Goal: Find contact information: Obtain details needed to contact an individual or organization

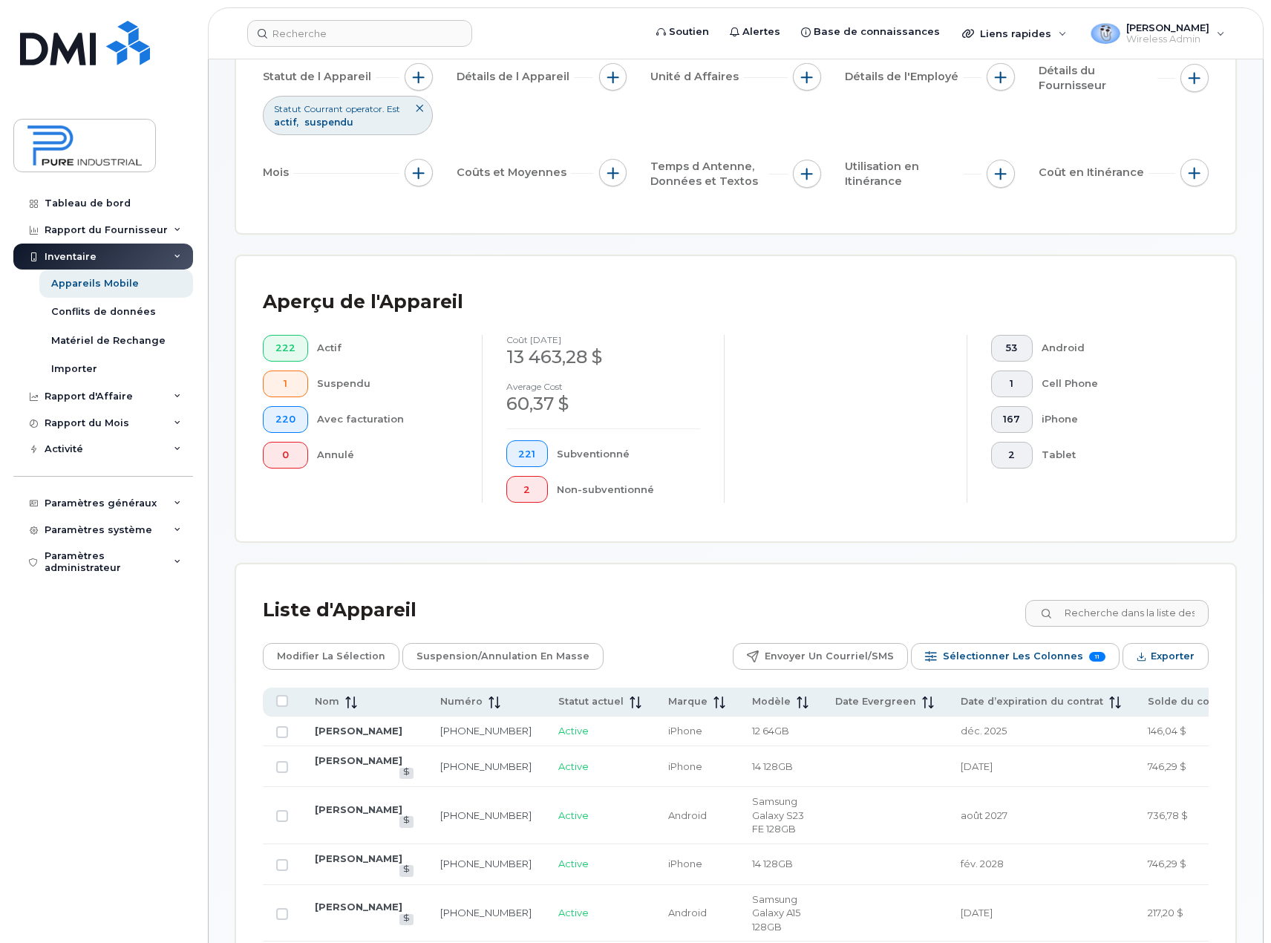
scroll to position [223, 0]
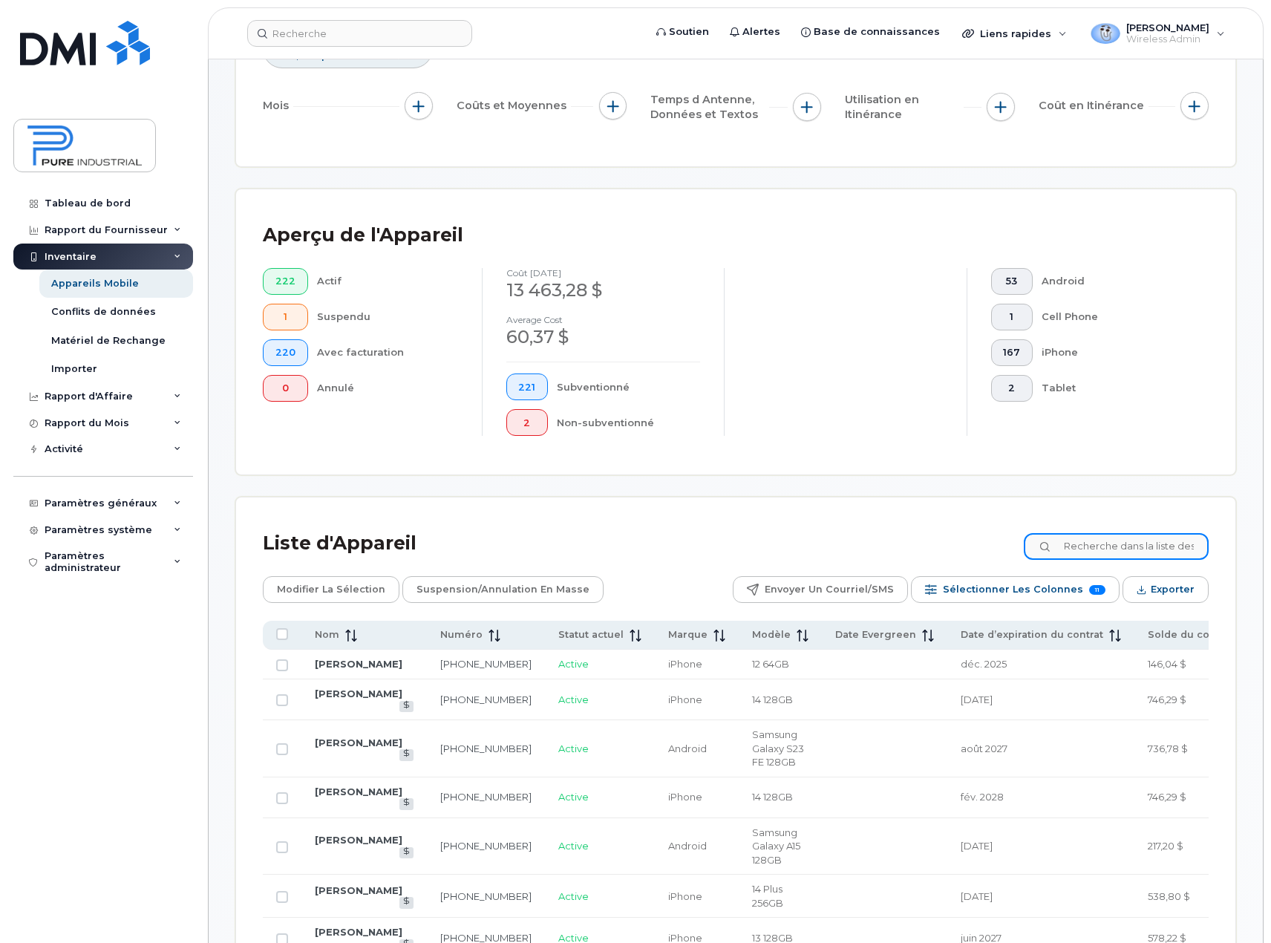
click at [1147, 551] on input at bounding box center [1116, 546] width 185 height 27
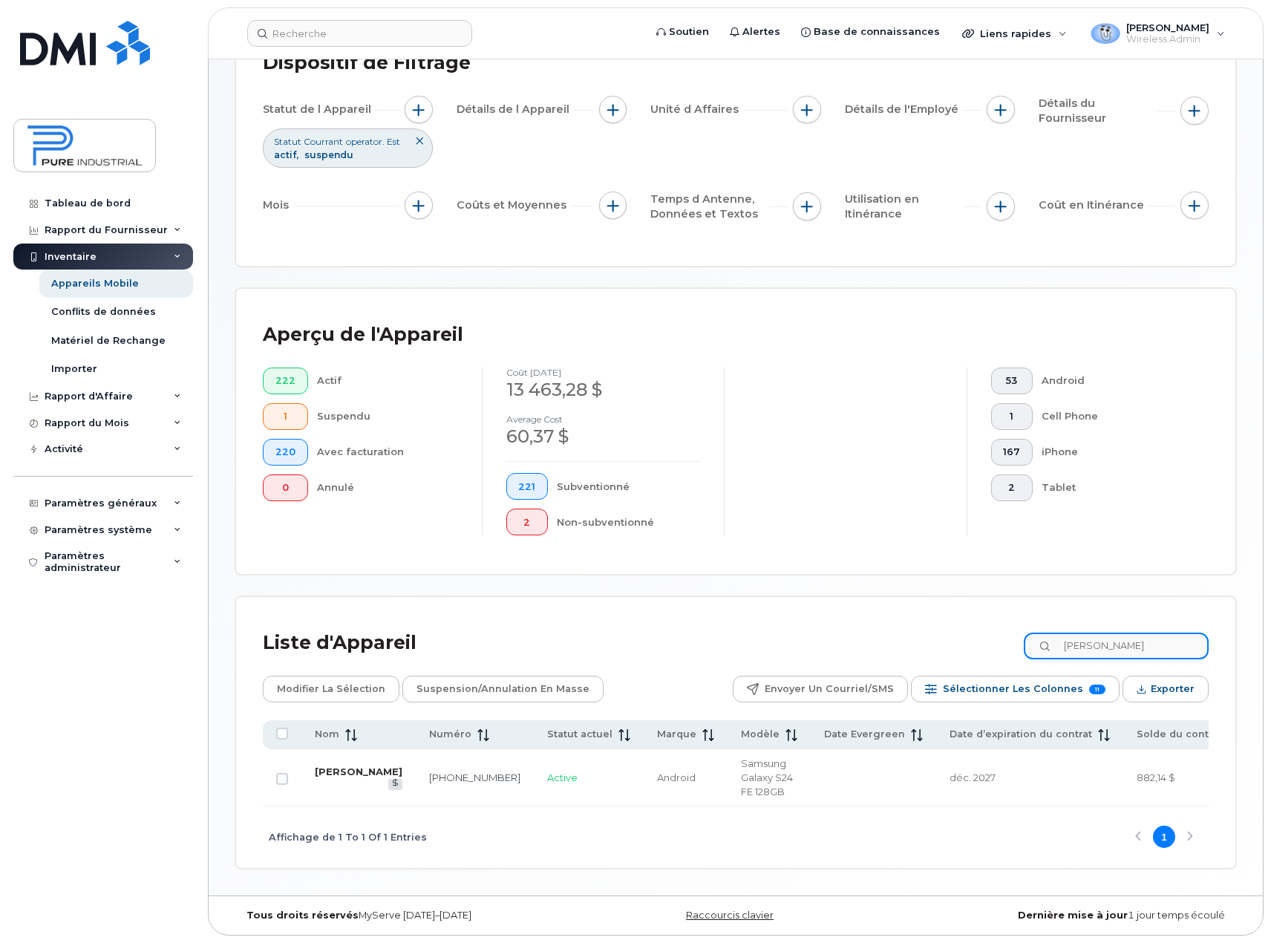
type input "joubert"
click at [334, 777] on link "Maximilien Joubert" at bounding box center [359, 771] width 88 height 12
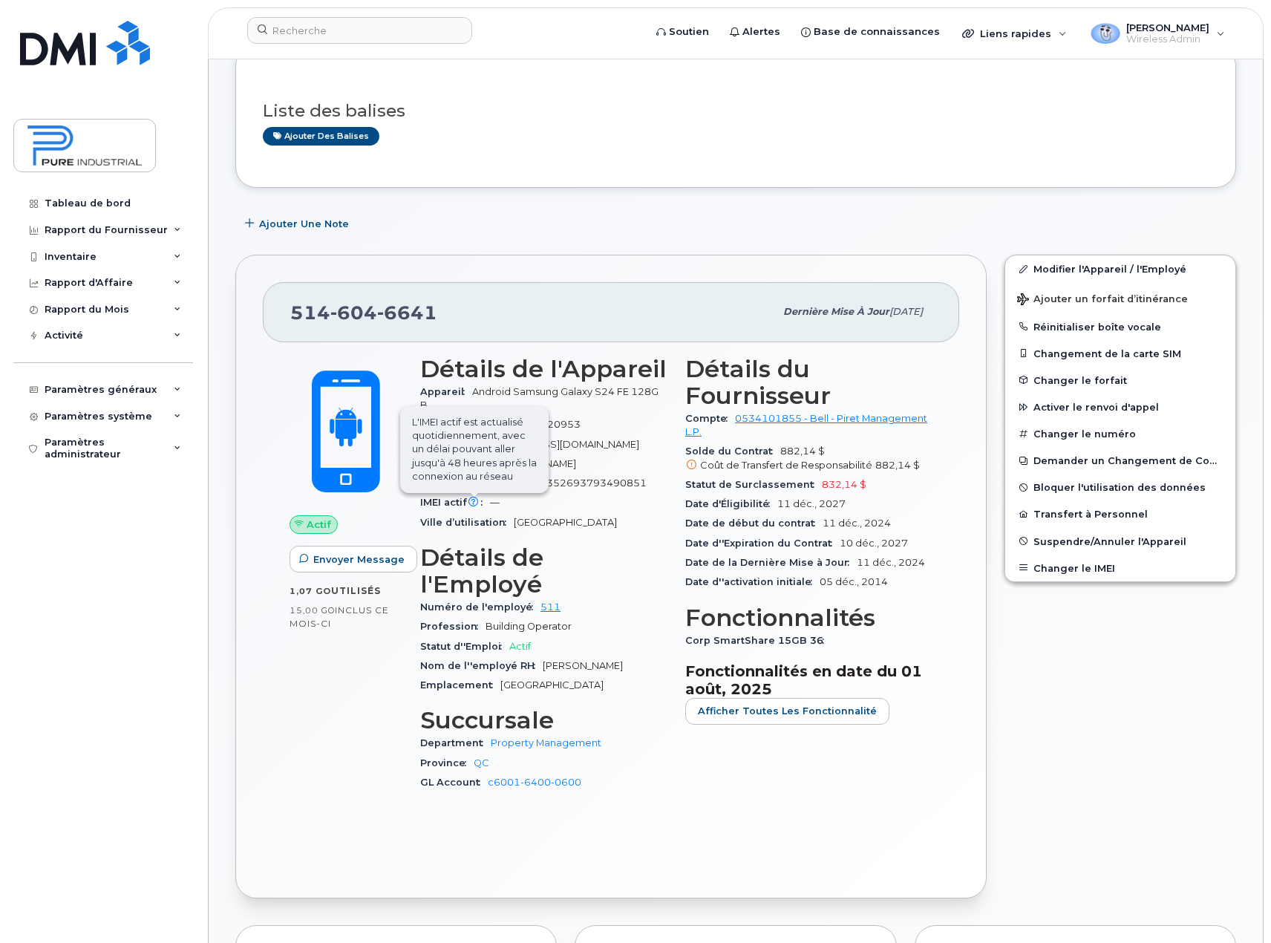
scroll to position [148, 0]
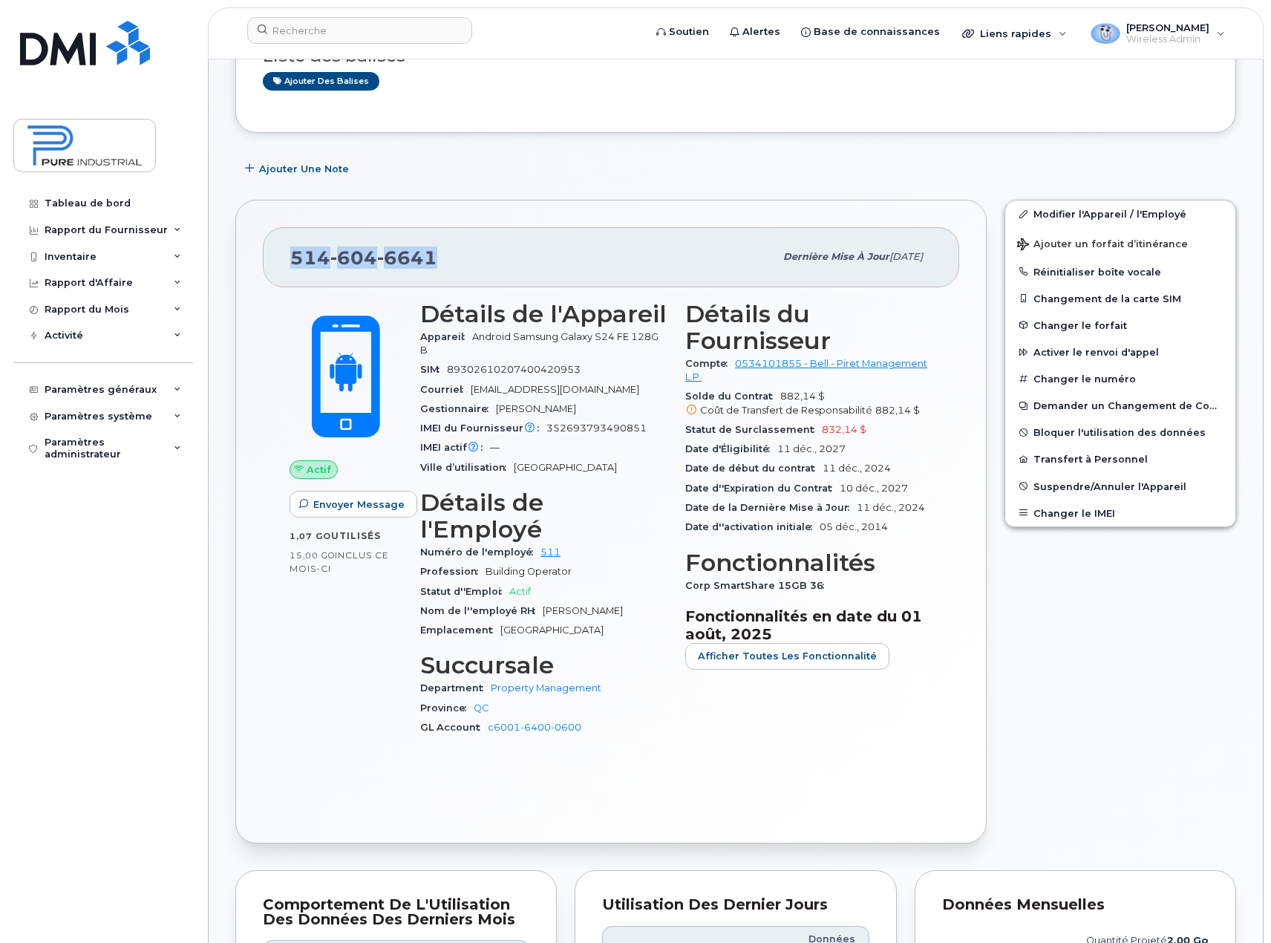
drag, startPoint x: 443, startPoint y: 255, endPoint x: 273, endPoint y: 253, distance: 170.0
click at [273, 253] on div "514 604 6641 Dernière mise à jour 12 sept., 2025" at bounding box center [611, 256] width 696 height 59
copy span "514 604 6641"
click at [573, 426] on span "352693793490851" at bounding box center [596, 427] width 100 height 11
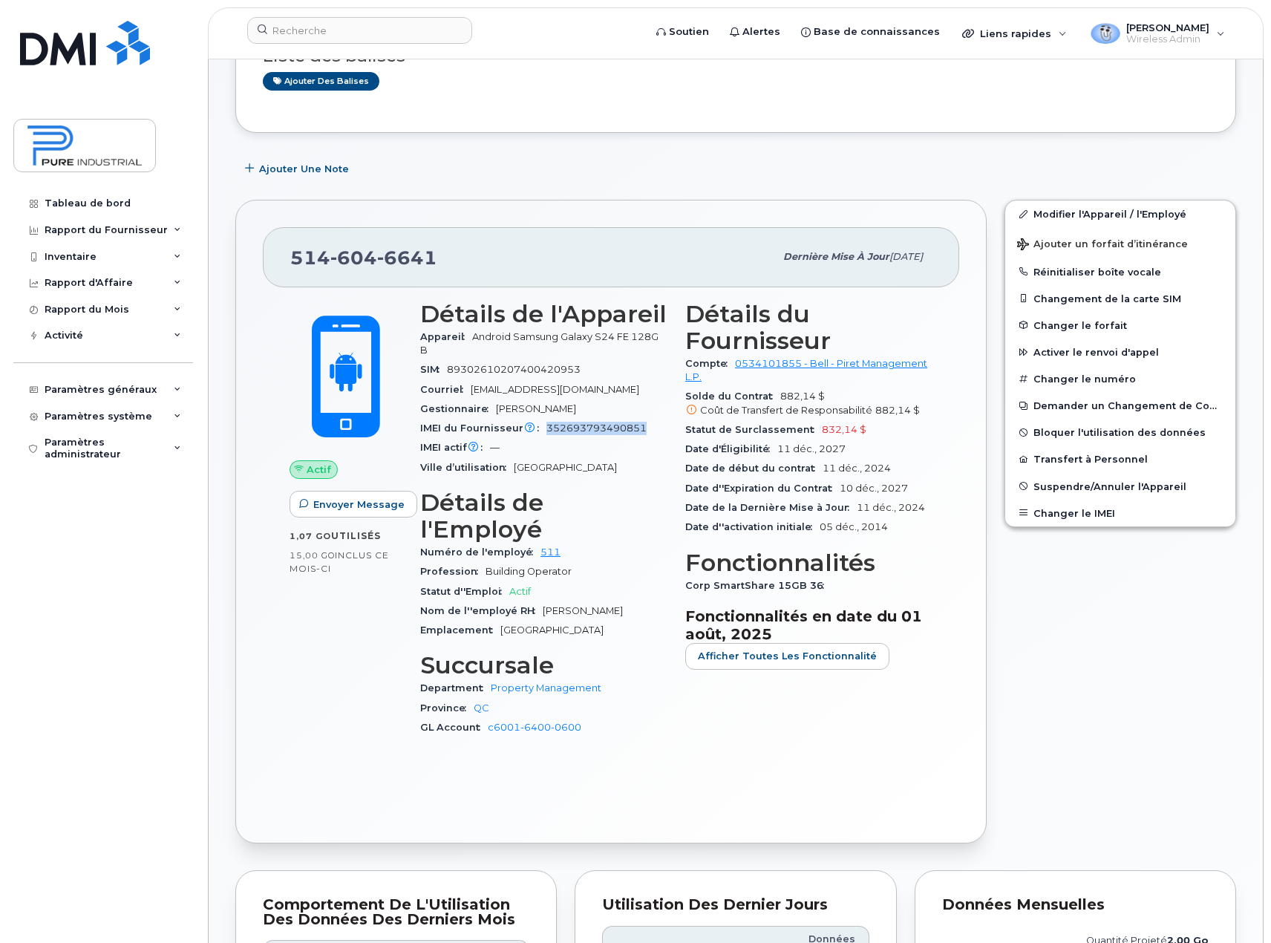
copy span "352693793490851"
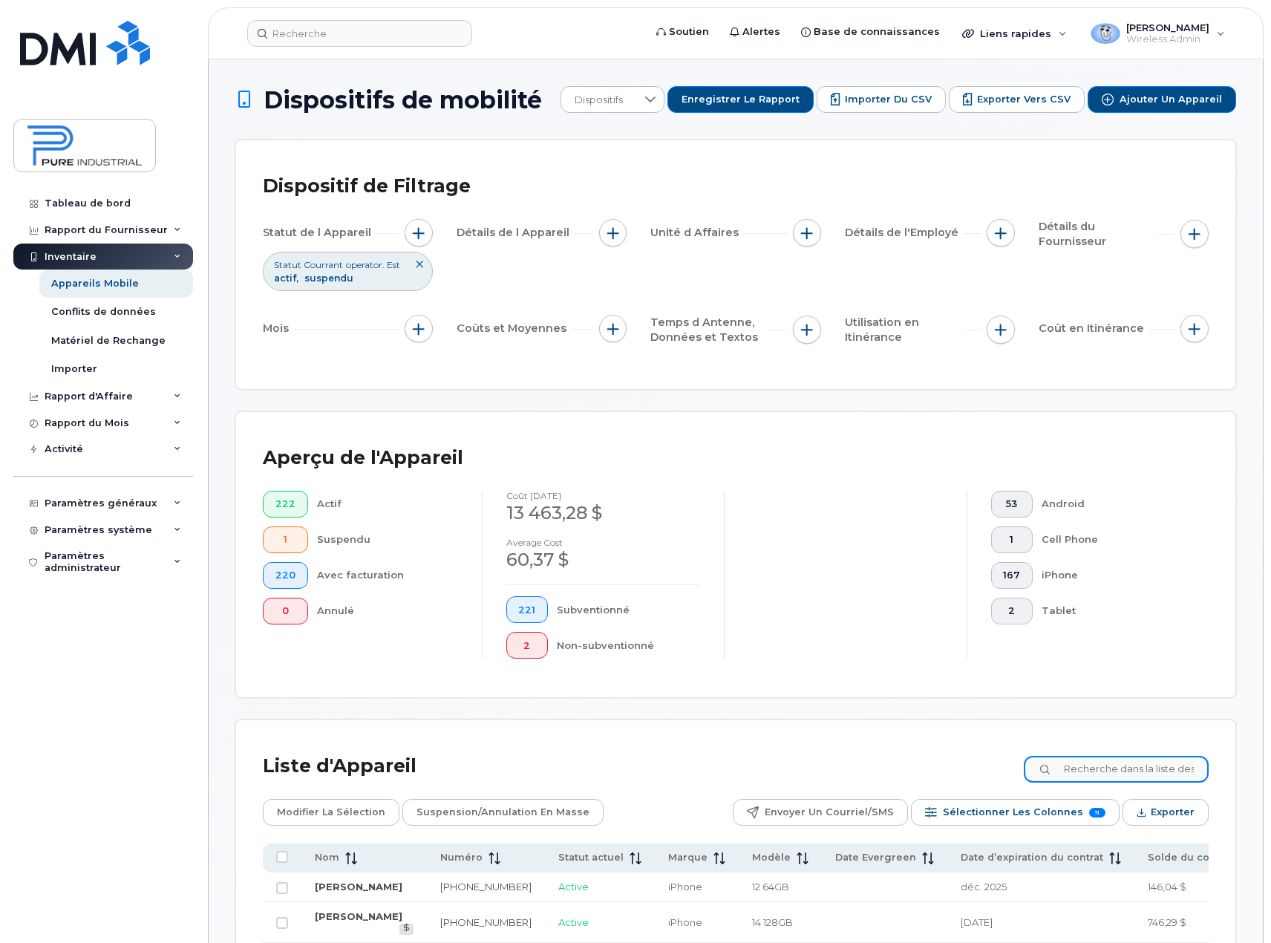
click at [1121, 771] on input at bounding box center [1116, 769] width 185 height 27
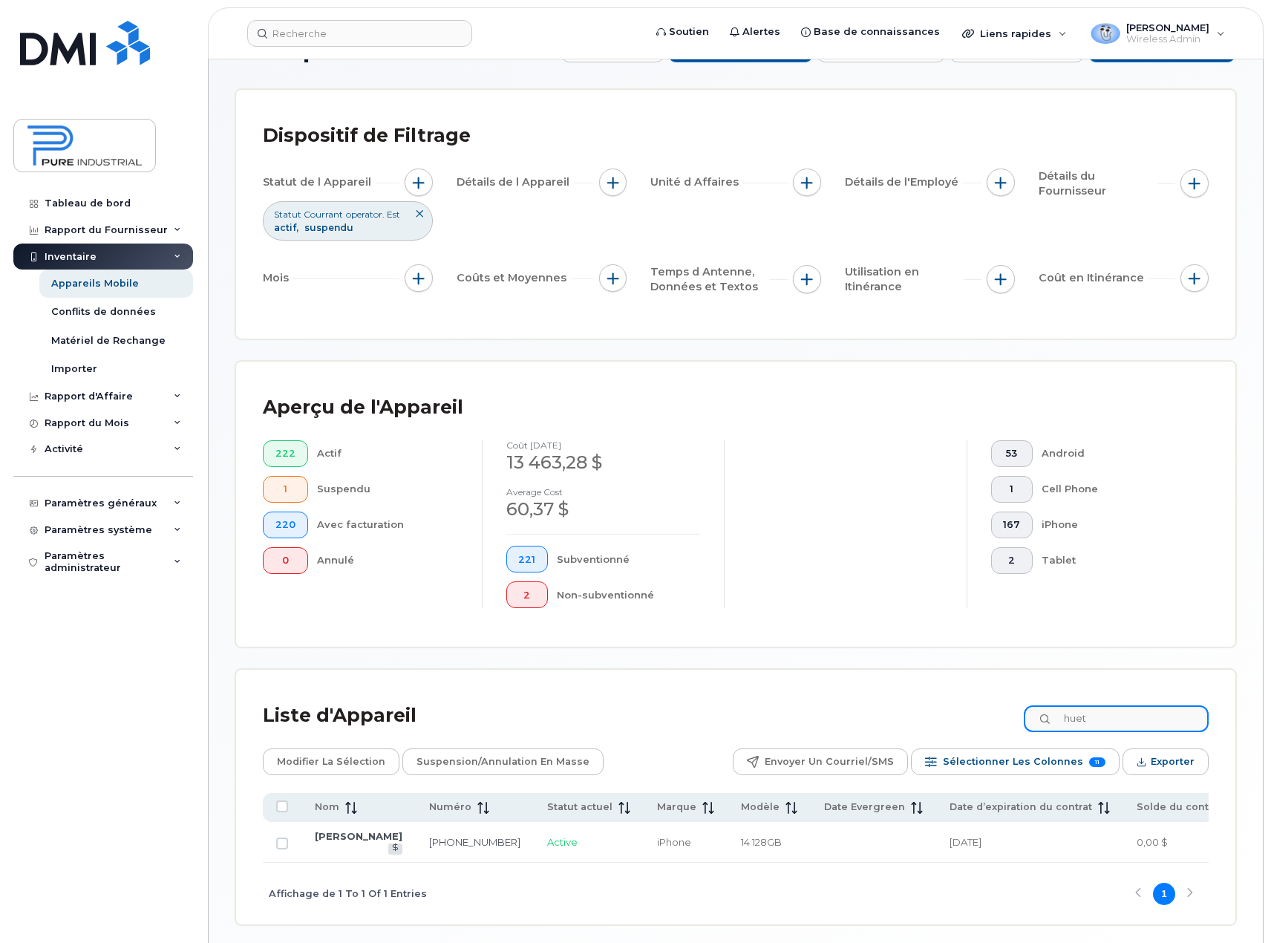
scroll to position [114, 0]
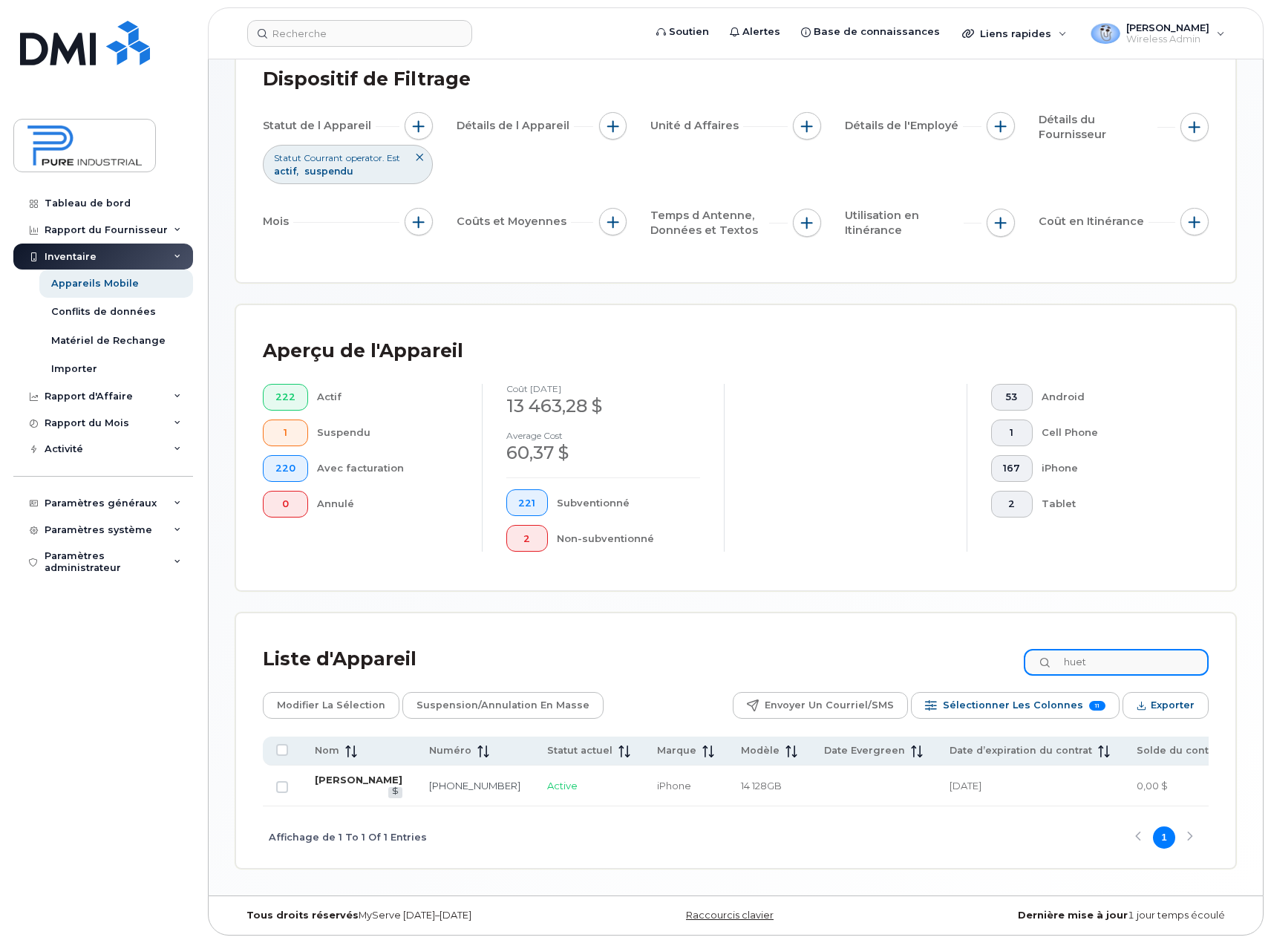
type input "huet"
click at [325, 786] on link "[PERSON_NAME]" at bounding box center [359, 780] width 88 height 12
